Goal: Navigation & Orientation: Find specific page/section

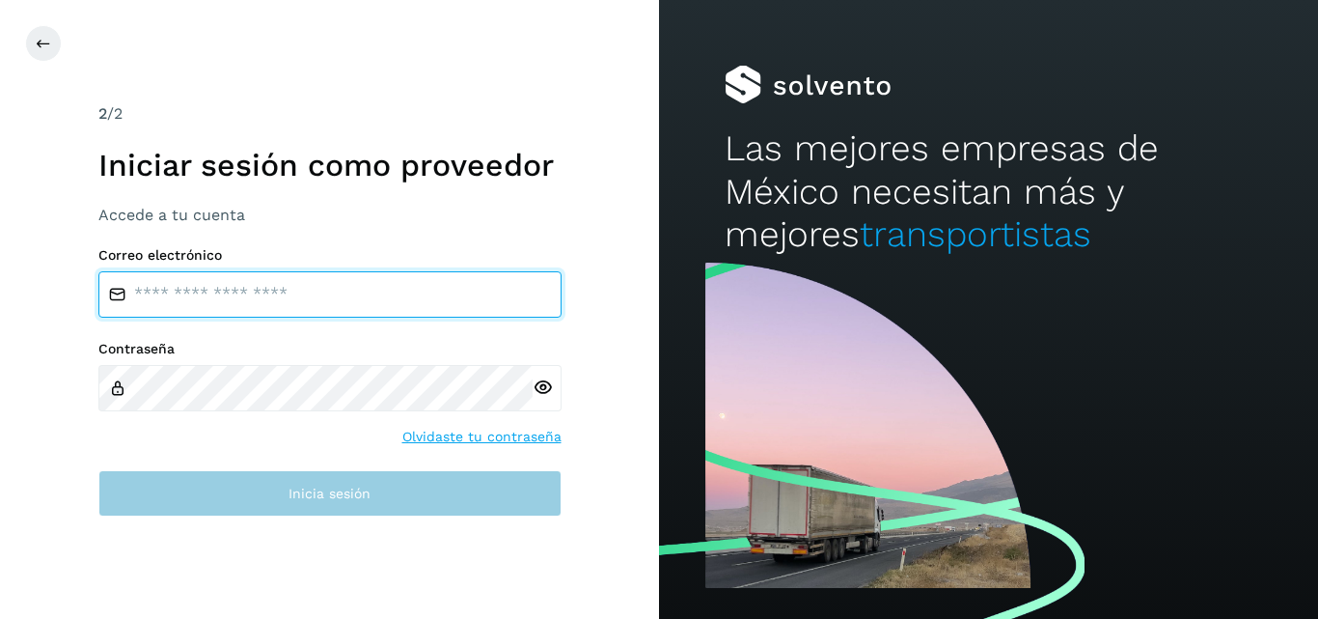
type input "**********"
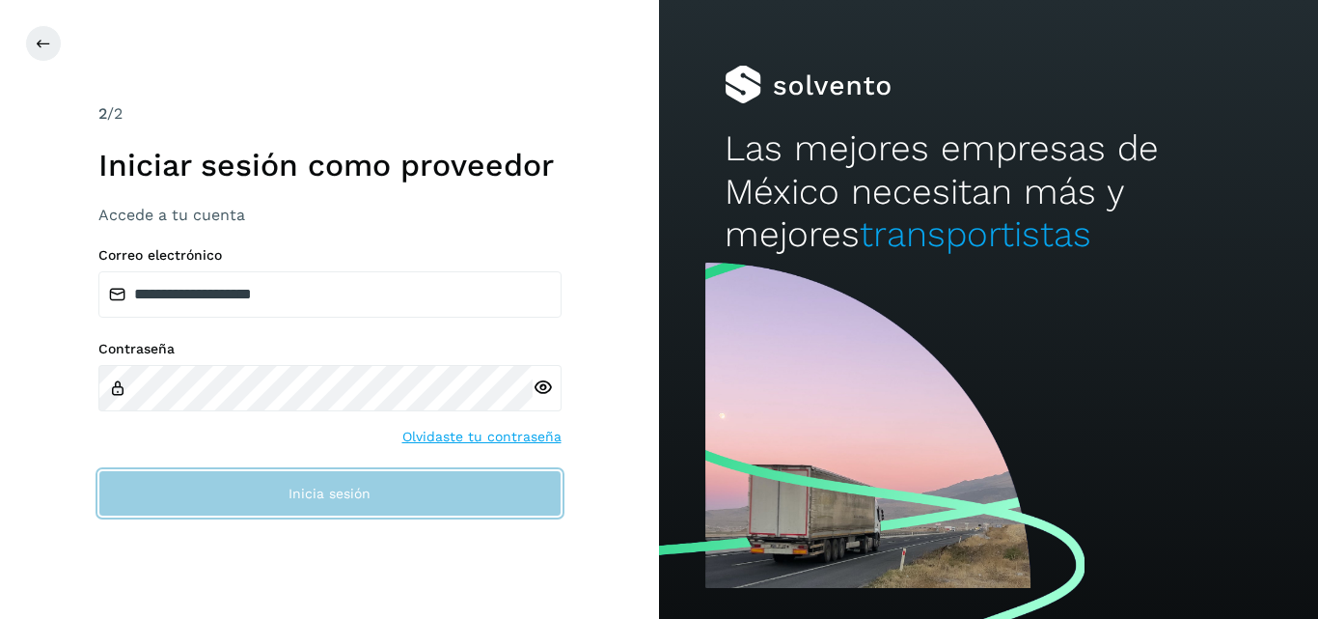
click at [328, 494] on span "Inicia sesión" at bounding box center [330, 493] width 82 height 14
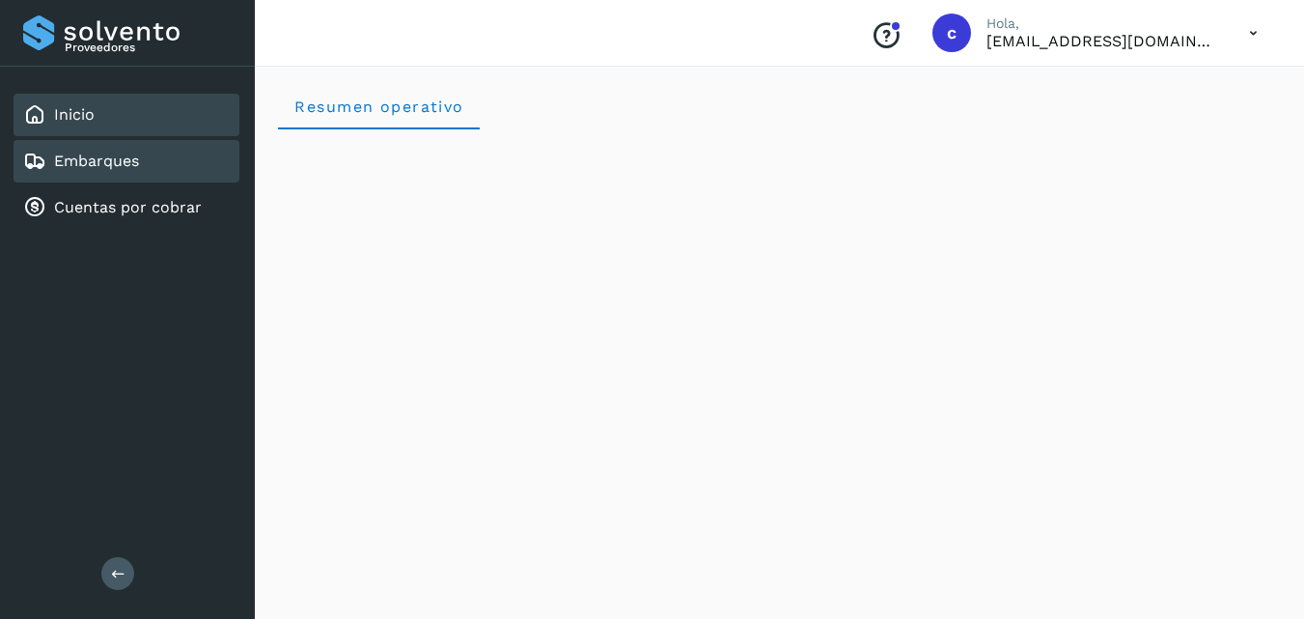
click at [144, 154] on div "Embarques" at bounding box center [127, 161] width 226 height 42
